Goal: Task Accomplishment & Management: Use online tool/utility

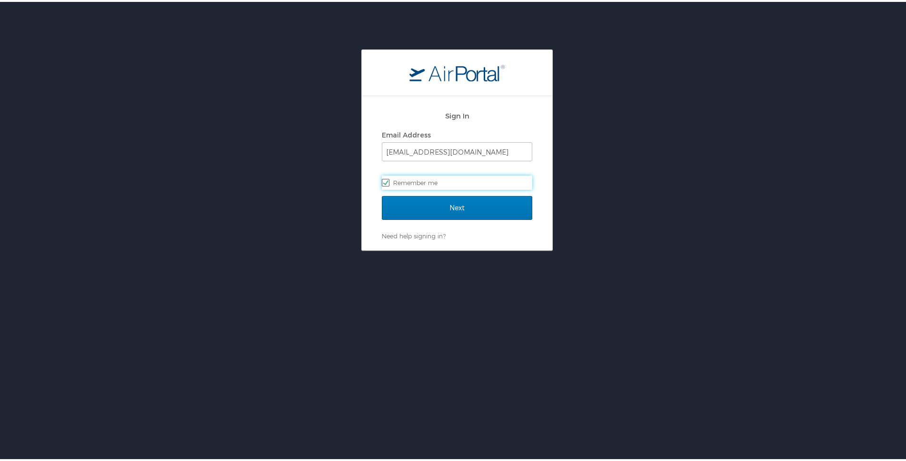
click at [398, 182] on label "Remember me" at bounding box center [457, 181] width 150 height 14
click at [388, 182] on input "Remember me" at bounding box center [385, 180] width 6 height 6
click at [419, 180] on label "Remember me" at bounding box center [457, 181] width 150 height 14
click at [388, 180] on input "Remember me" at bounding box center [385, 180] width 6 height 6
checkbox input "true"
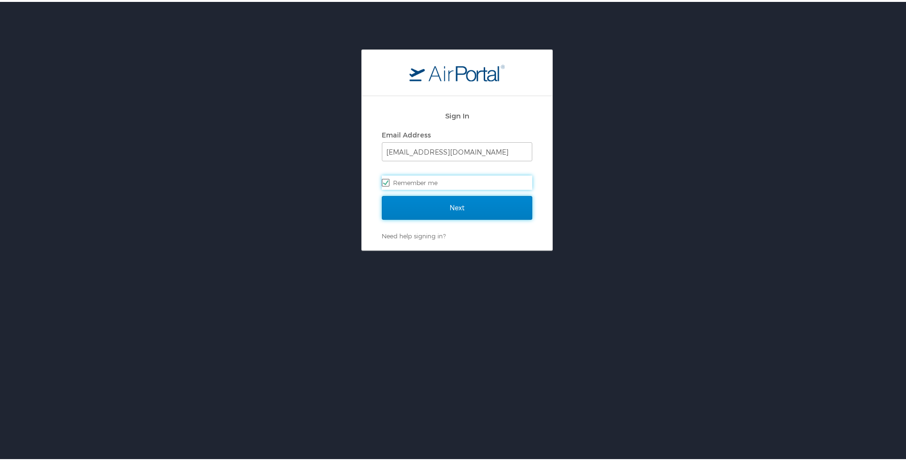
click at [416, 211] on input "Next" at bounding box center [457, 206] width 150 height 24
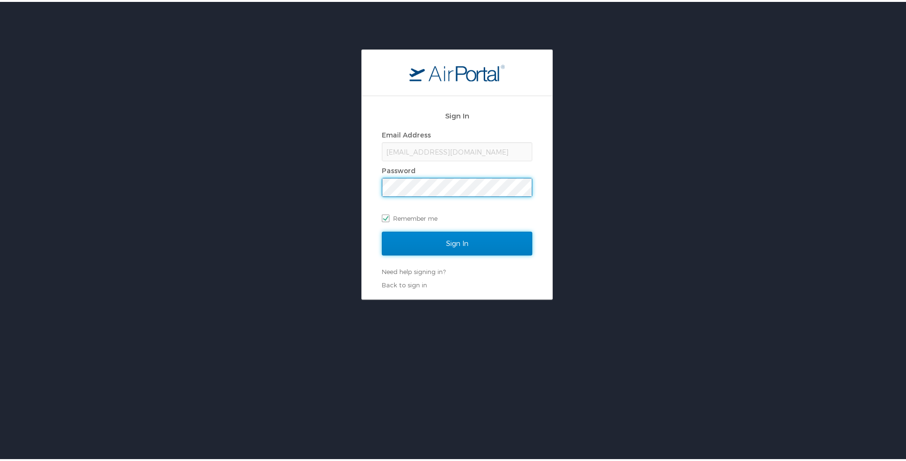
click at [414, 245] on input "Sign In" at bounding box center [457, 242] width 150 height 24
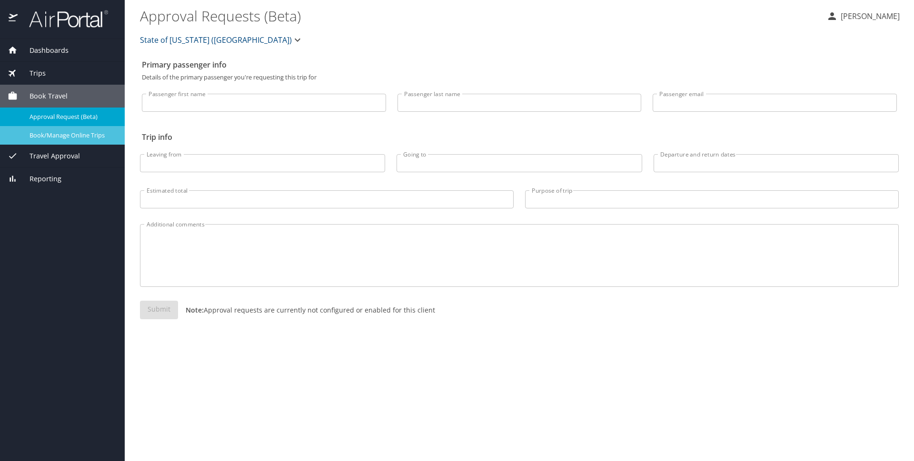
click at [80, 139] on div "Book/Manage Online Trips" at bounding box center [62, 135] width 109 height 11
